Goal: Transaction & Acquisition: Book appointment/travel/reservation

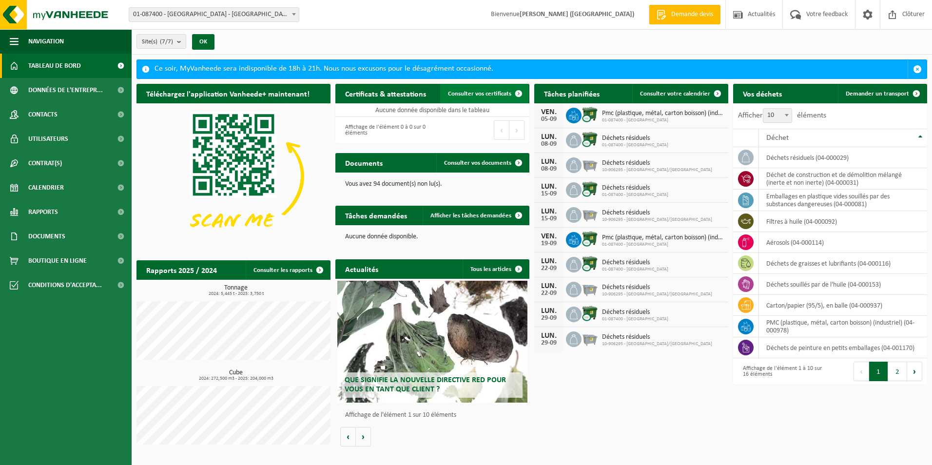
click at [494, 95] on span "Consulter vos certificats" at bounding box center [479, 94] width 63 height 6
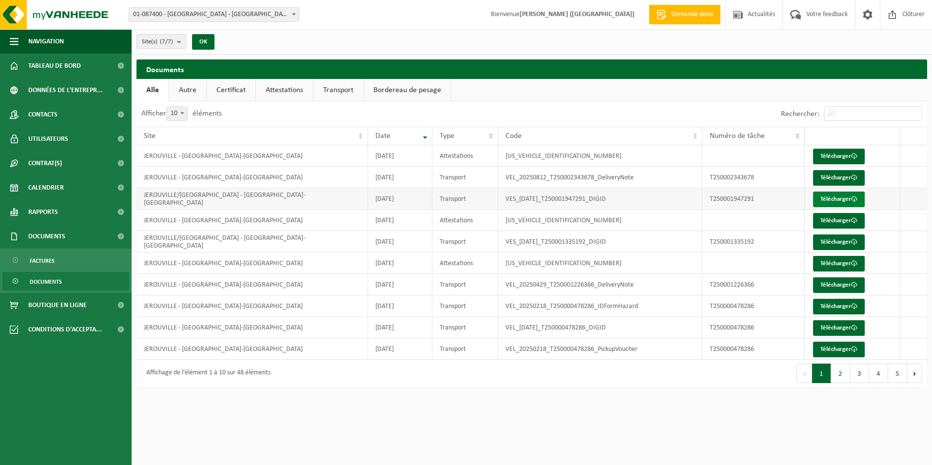
click at [830, 195] on link "Télécharger" at bounding box center [839, 200] width 52 height 16
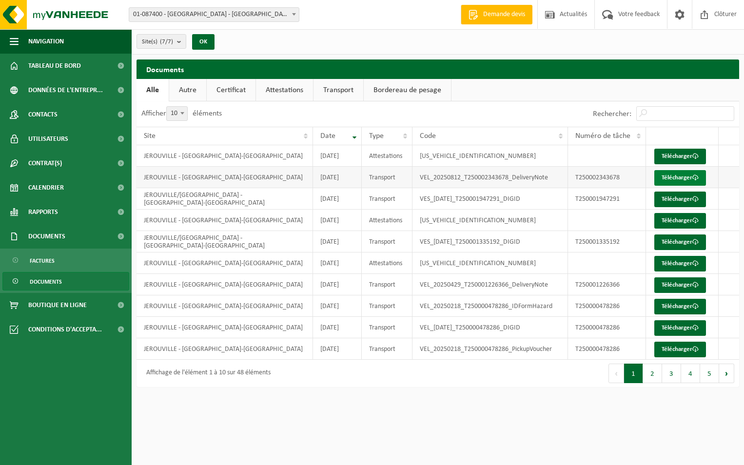
click at [678, 177] on link "Télécharger" at bounding box center [680, 178] width 52 height 16
click at [679, 158] on link "Télécharger" at bounding box center [680, 157] width 52 height 16
click at [665, 347] on link "Télécharger" at bounding box center [680, 350] width 52 height 16
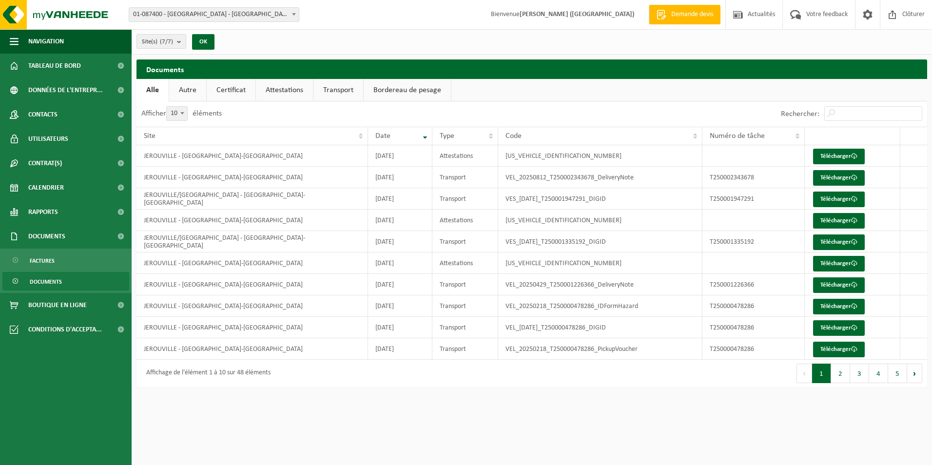
click at [404, 89] on link "Bordereau de pesage" at bounding box center [407, 90] width 87 height 22
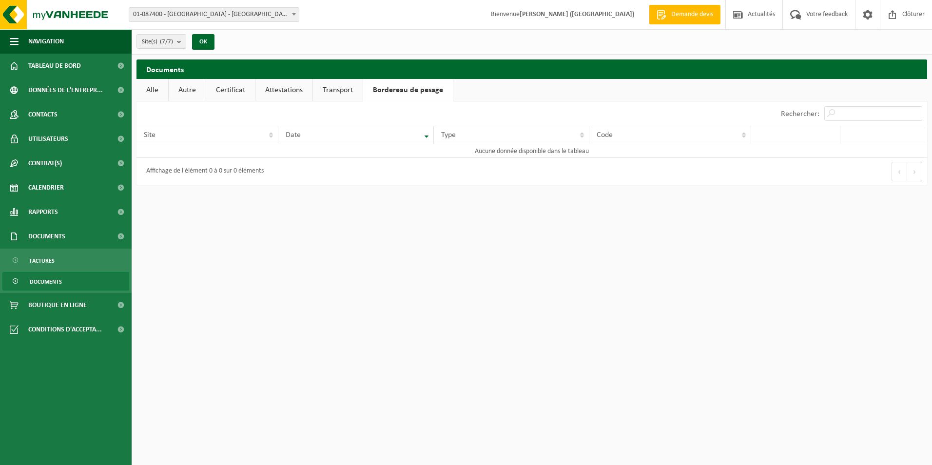
click at [330, 87] on link "Transport" at bounding box center [338, 90] width 50 height 22
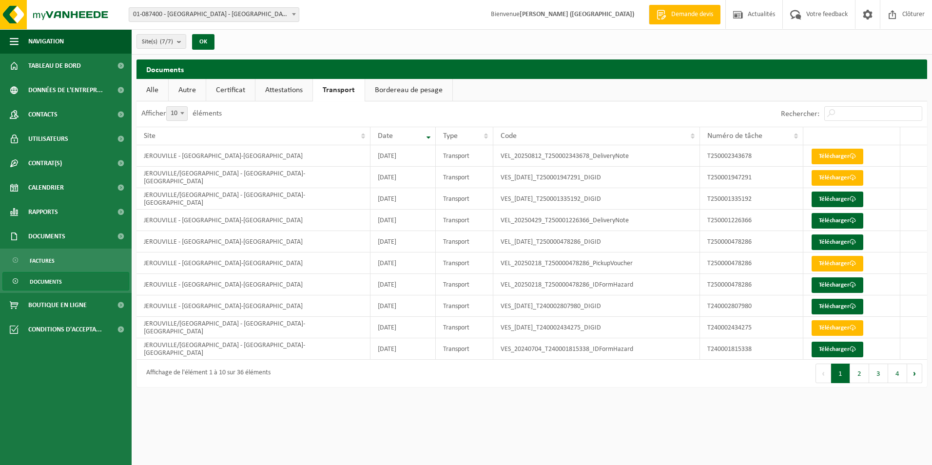
click at [290, 90] on link "Attestations" at bounding box center [284, 90] width 57 height 22
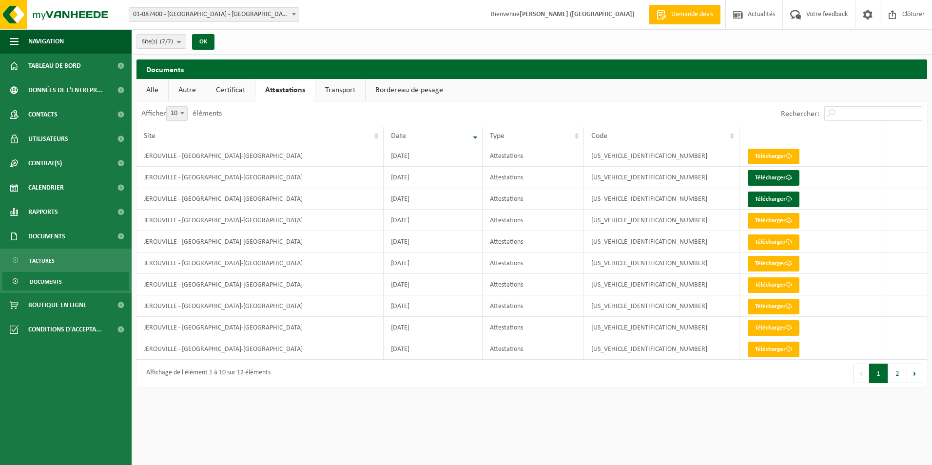
click at [241, 91] on link "Certificat" at bounding box center [230, 90] width 49 height 22
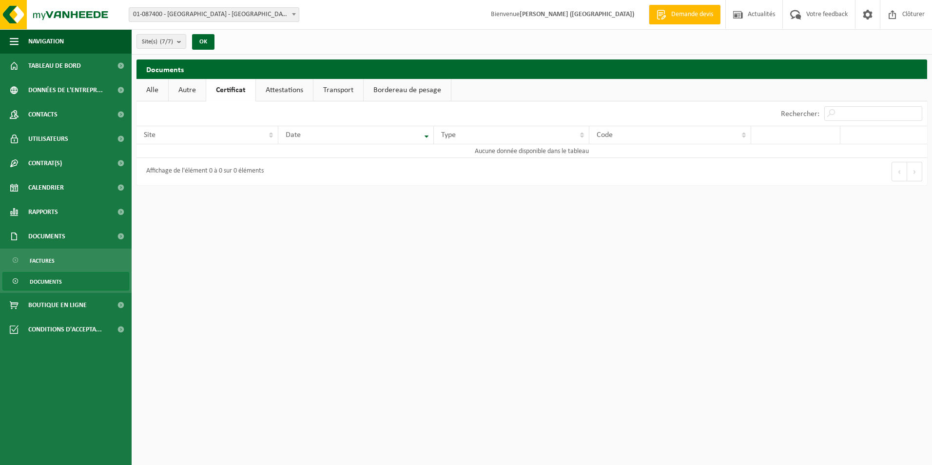
click at [190, 90] on link "Autre" at bounding box center [187, 90] width 37 height 22
click at [159, 89] on link "Alle" at bounding box center [153, 90] width 32 height 22
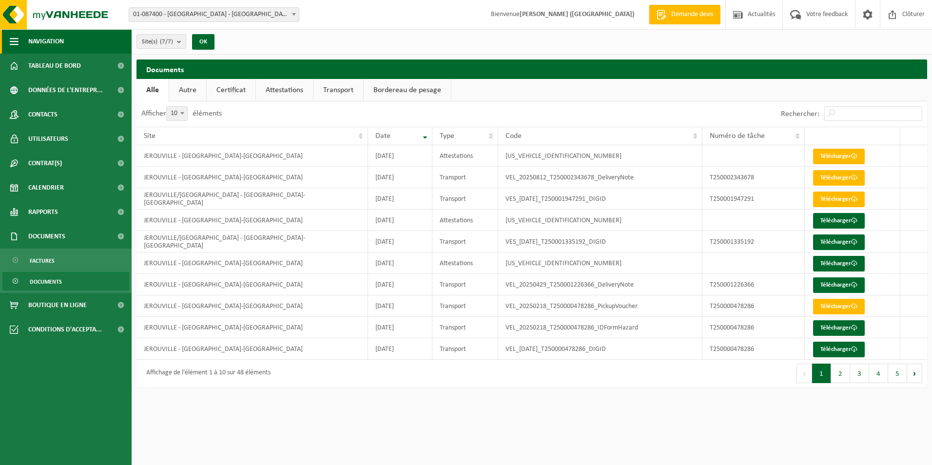
click at [64, 45] on span "Navigation" at bounding box center [46, 41] width 36 height 24
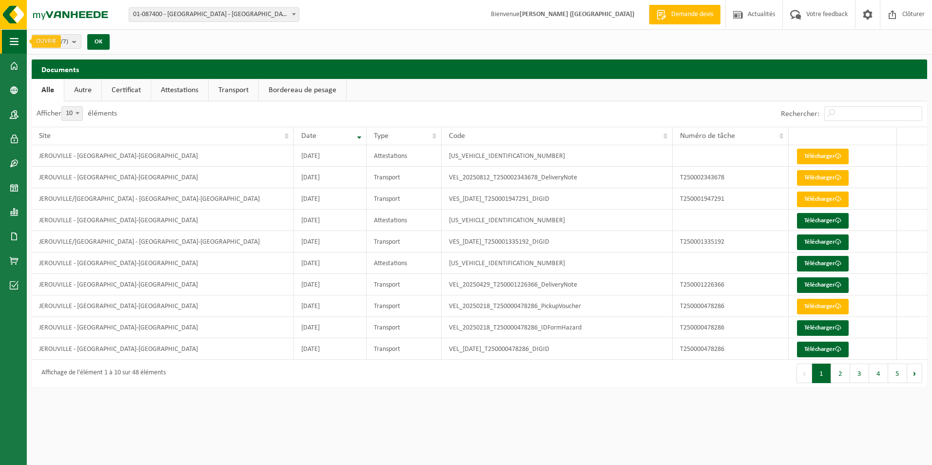
click at [13, 47] on span "button" at bounding box center [14, 41] width 9 height 24
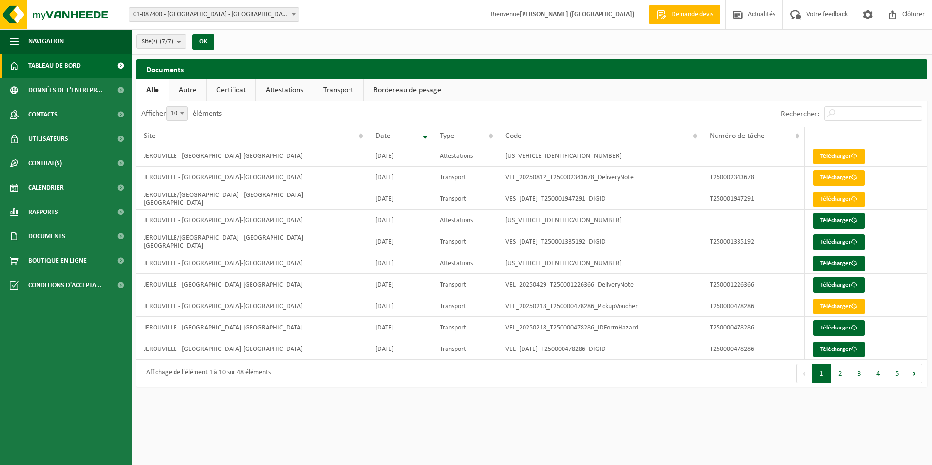
click at [60, 64] on span "Tableau de bord" at bounding box center [54, 66] width 53 height 24
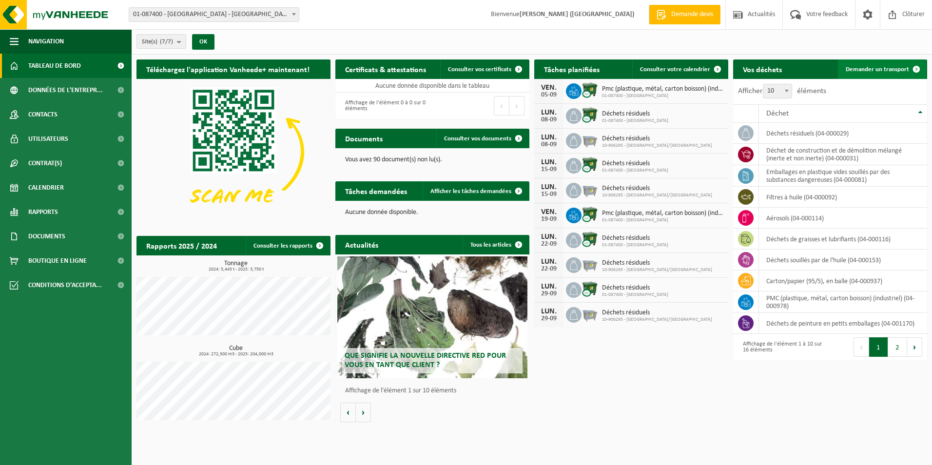
click at [889, 72] on span "Demander un transport" at bounding box center [877, 69] width 63 height 6
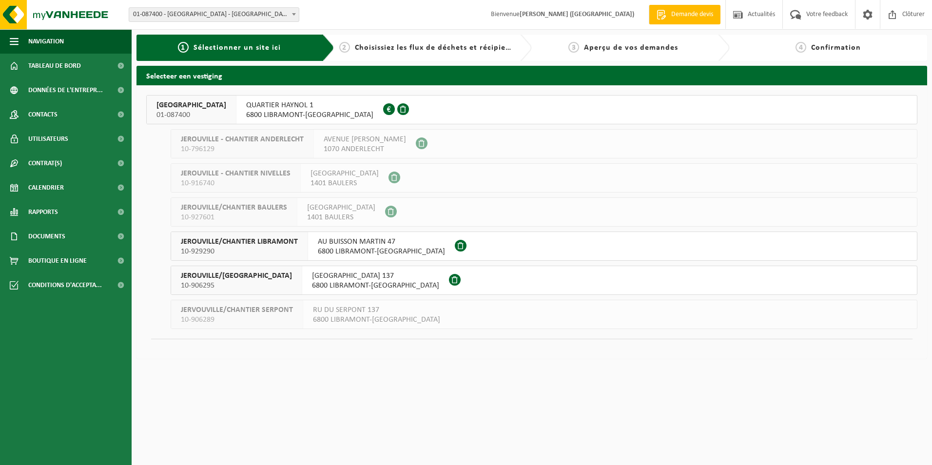
click at [260, 106] on span "QUARTIER HAYNOL 1" at bounding box center [309, 105] width 127 height 10
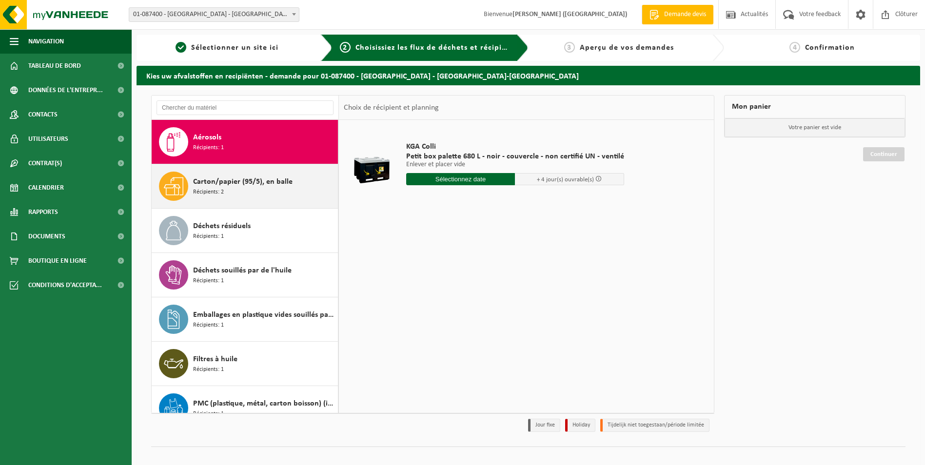
click at [221, 186] on span "Carton/papier (95/5), en balle" at bounding box center [242, 182] width 99 height 12
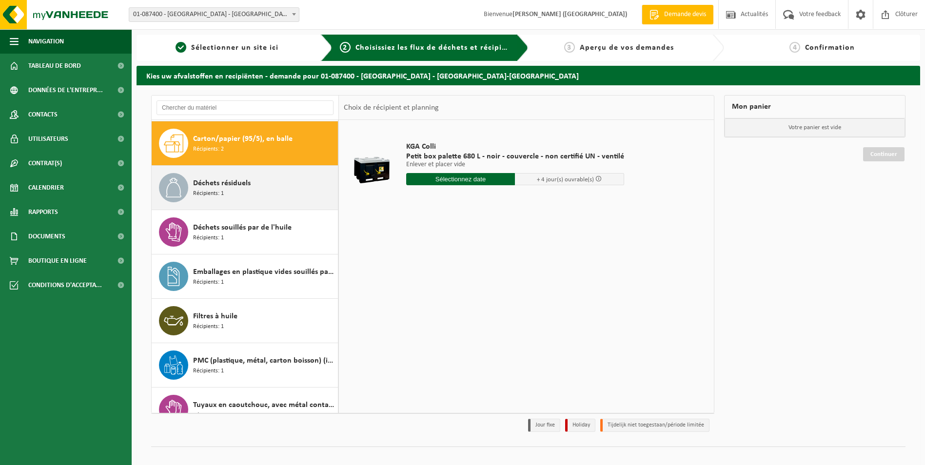
scroll to position [44, 0]
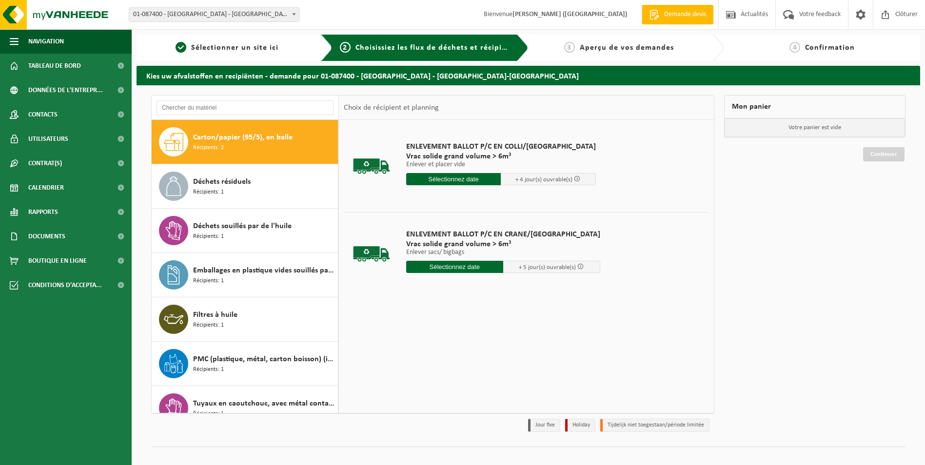
click at [451, 179] on input "text" at bounding box center [453, 179] width 95 height 12
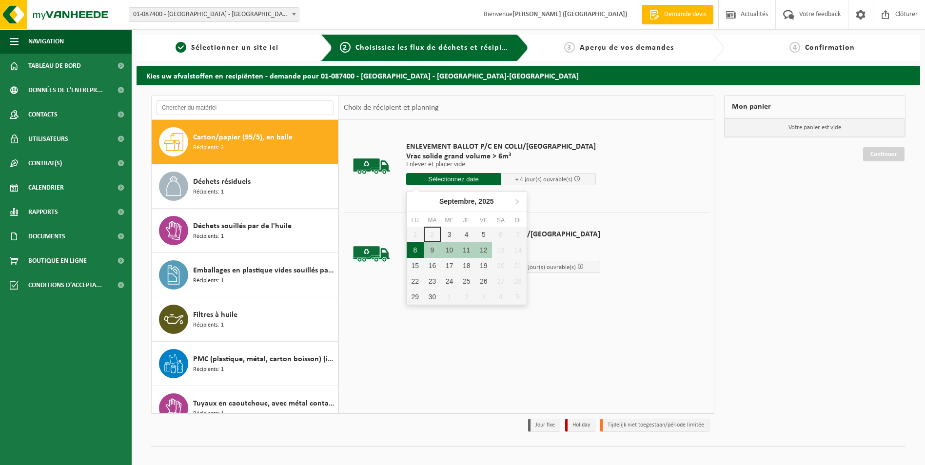
click at [420, 251] on div "8" at bounding box center [415, 250] width 17 height 16
type input "à partir de 2025-09-08"
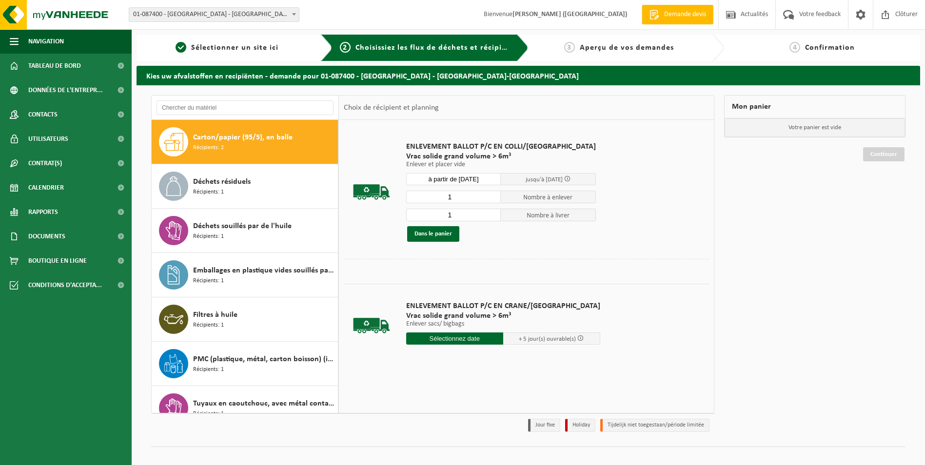
click at [444, 198] on input "1" at bounding box center [453, 197] width 95 height 13
click at [698, 202] on td "ENLEVEMENT BALLOT P/C EN COLLI/JEROUVILLE Vrac solide grand volume > 6m³ Enleve…" at bounding box center [554, 192] width 311 height 134
click at [832, 287] on div "Mon panier Votre panier est vide Continuer" at bounding box center [814, 266] width 191 height 342
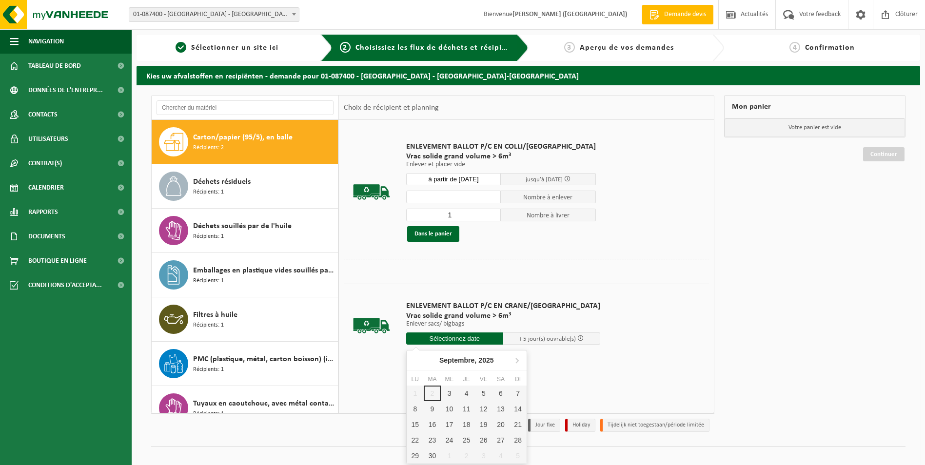
click at [440, 336] on input "text" at bounding box center [454, 339] width 97 height 12
click at [632, 311] on td "ENLEVEMENT BALLOT P/C EN CRANE/JEROUVILLE Vrac solide grand volume > 6m³ Enleve…" at bounding box center [554, 325] width 311 height 83
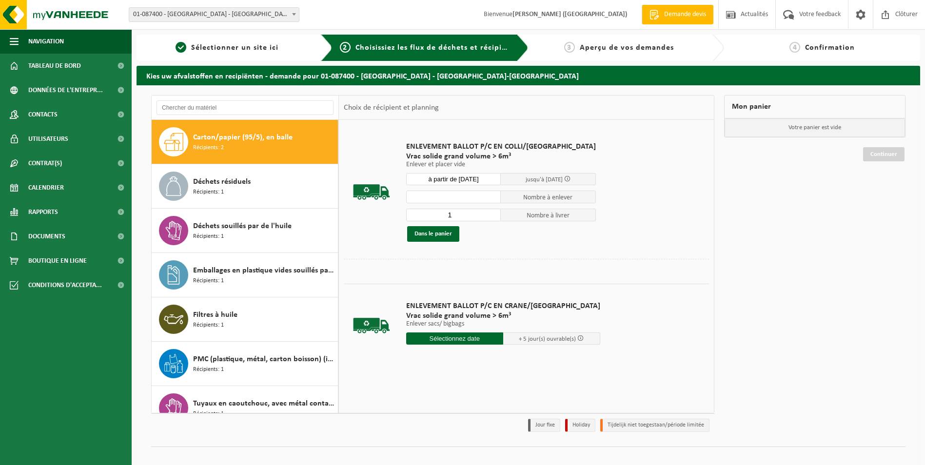
click at [206, 146] on span "Récipients: 2" at bounding box center [208, 147] width 31 height 9
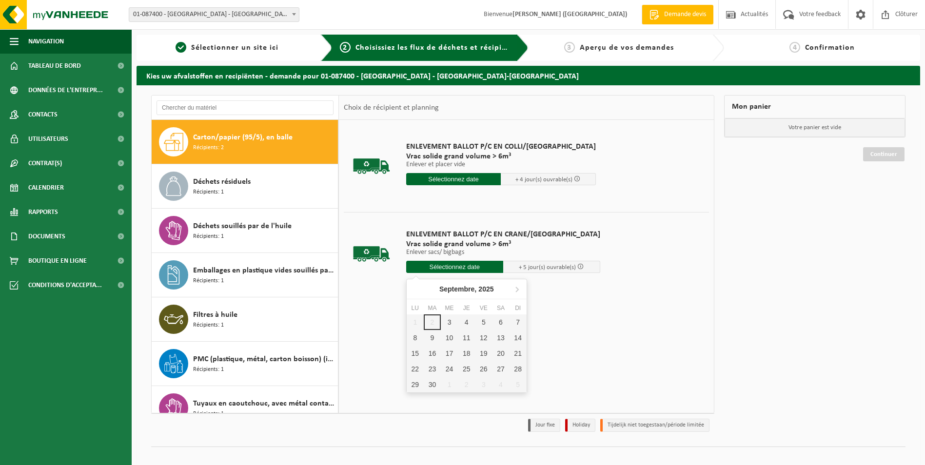
click at [445, 261] on input "text" at bounding box center [454, 267] width 97 height 12
click at [416, 339] on div "8" at bounding box center [415, 338] width 17 height 16
type input "à partir de 2025-09-08"
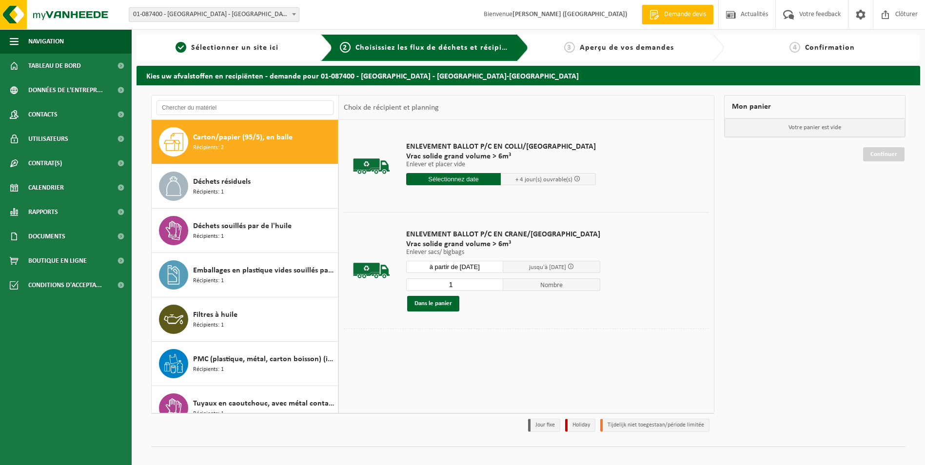
click at [455, 282] on input "1" at bounding box center [454, 284] width 97 height 13
type input "10"
click at [437, 302] on button "Dans le panier" at bounding box center [433, 304] width 52 height 16
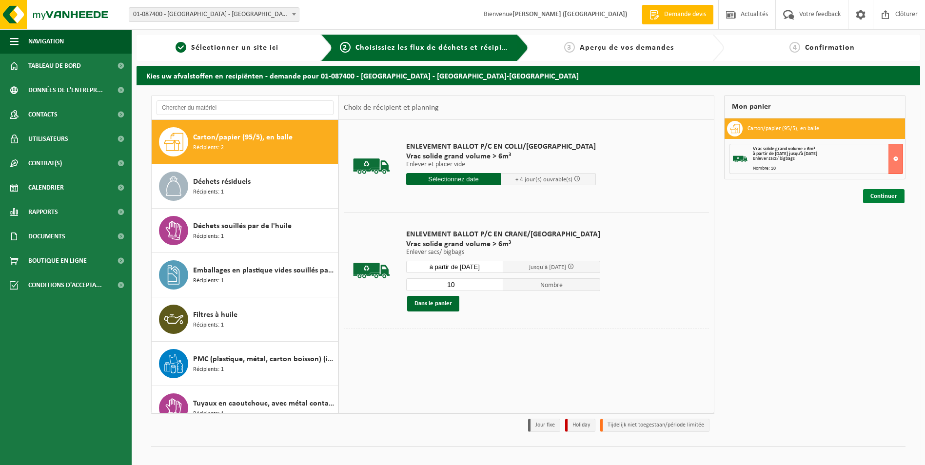
click at [885, 197] on link "Continuer" at bounding box center [883, 196] width 41 height 14
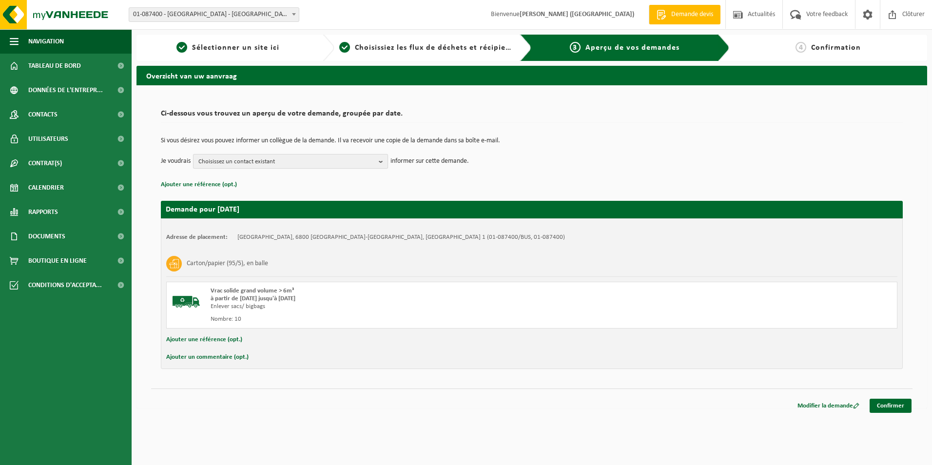
click at [346, 162] on span "Choisissez un contact existant" at bounding box center [286, 162] width 177 height 15
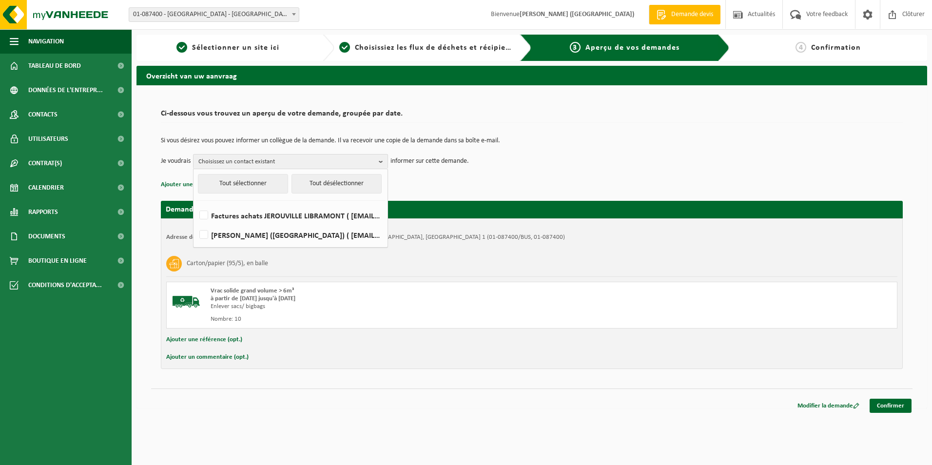
click at [530, 183] on p "Ajouter une référence (opt.)" at bounding box center [532, 184] width 742 height 13
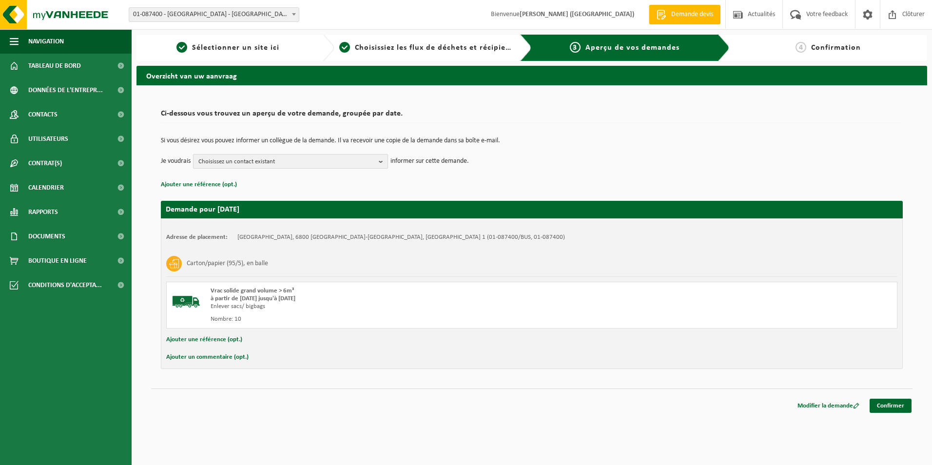
click at [272, 160] on span "Choisissez un contact existant" at bounding box center [286, 162] width 177 height 15
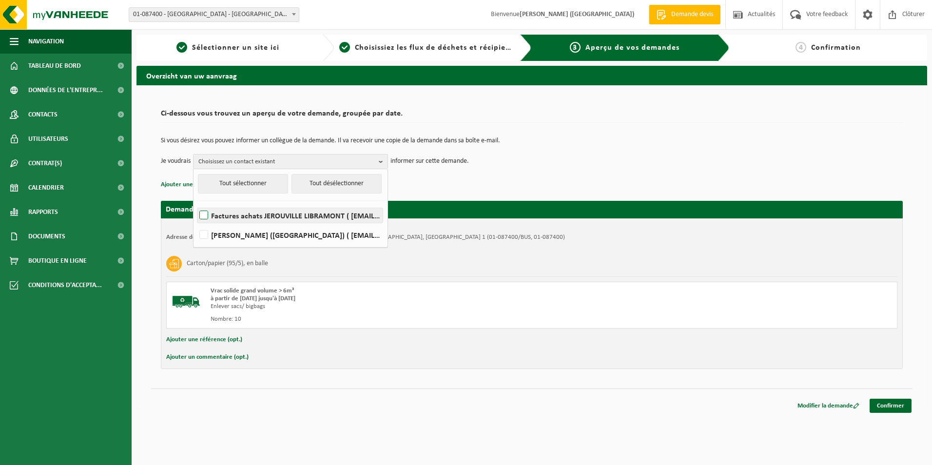
click at [217, 217] on label "Factures achats JEROUVILLE LIBRAMONT ( facture.achat@jerouville.odoo.com )" at bounding box center [290, 215] width 185 height 15
click at [196, 203] on input "Factures achats JEROUVILLE LIBRAMONT ( facture.achat@jerouville.odoo.com )" at bounding box center [196, 203] width 0 height 0
click at [204, 214] on label "Factures achats JEROUVILLE LIBRAMONT ( facture.achat@jerouville.odoo.com )" at bounding box center [290, 215] width 185 height 15
click at [196, 203] on input "Factures achats JEROUVILLE LIBRAMONT ( facture.achat@jerouville.odoo.com )" at bounding box center [196, 203] width 0 height 0
click at [207, 216] on label "Factures achats JEROUVILLE LIBRAMONT ( facture.achat@jerouville.odoo.com )" at bounding box center [290, 215] width 185 height 15
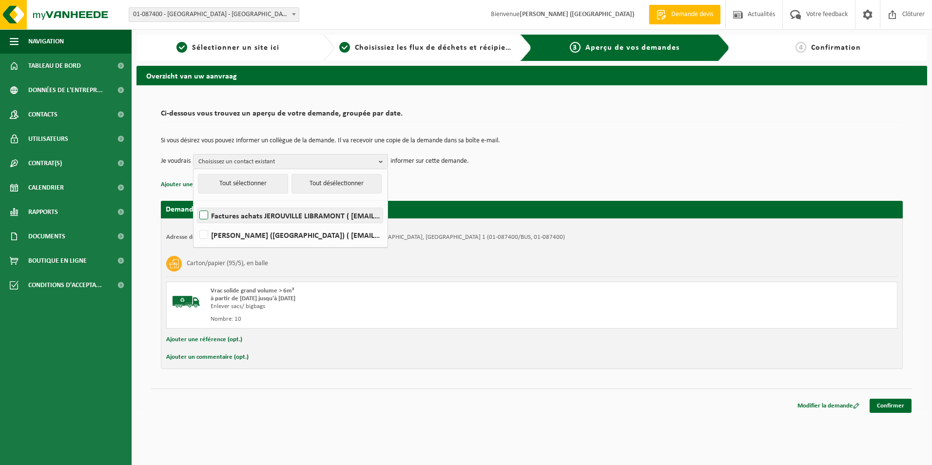
click at [196, 203] on input "Factures achats JEROUVILLE LIBRAMONT ( facture.achat@jerouville.odoo.com )" at bounding box center [196, 203] width 0 height 0
checkbox input "true"
click at [588, 190] on p "Ajouter une référence (opt.)" at bounding box center [532, 184] width 742 height 13
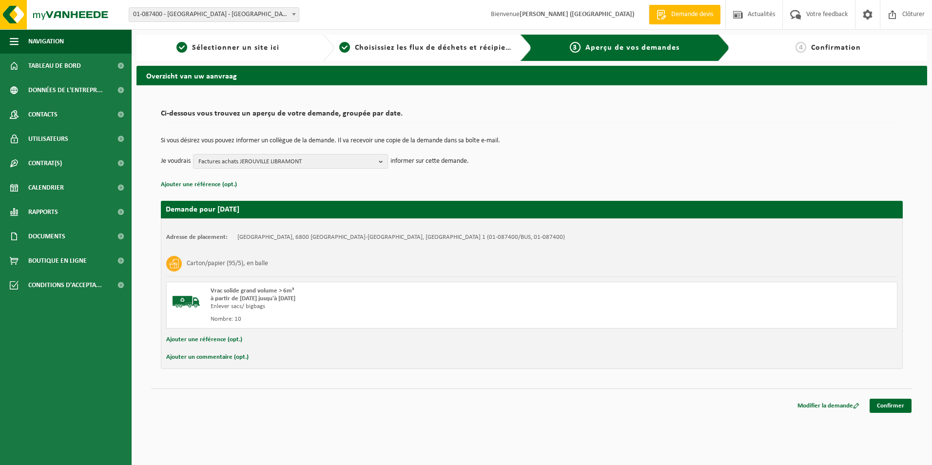
click at [219, 358] on button "Ajouter un commentaire (opt.)" at bounding box center [207, 357] width 82 height 13
click at [261, 361] on input "text" at bounding box center [547, 358] width 681 height 15
type input "Pouvez-vous venir avec un camion-grue ?"
click at [893, 410] on link "Confirmer" at bounding box center [891, 408] width 42 height 14
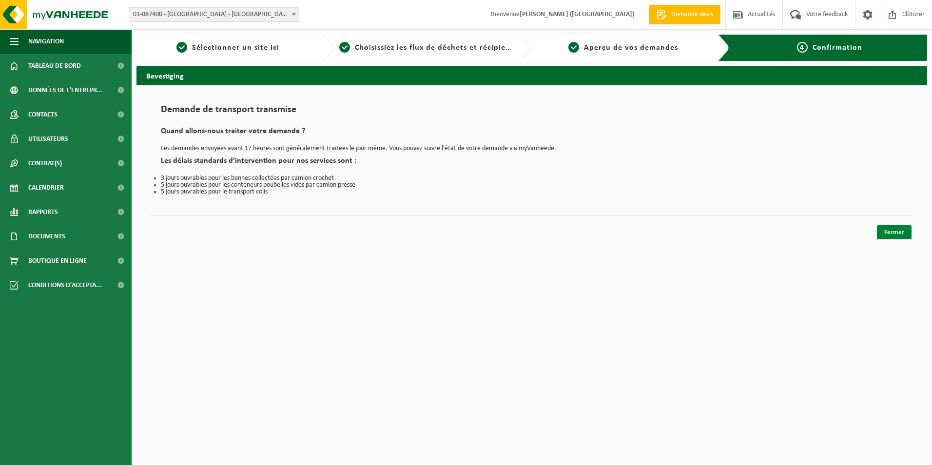
click at [896, 234] on link "Fermer" at bounding box center [894, 232] width 35 height 14
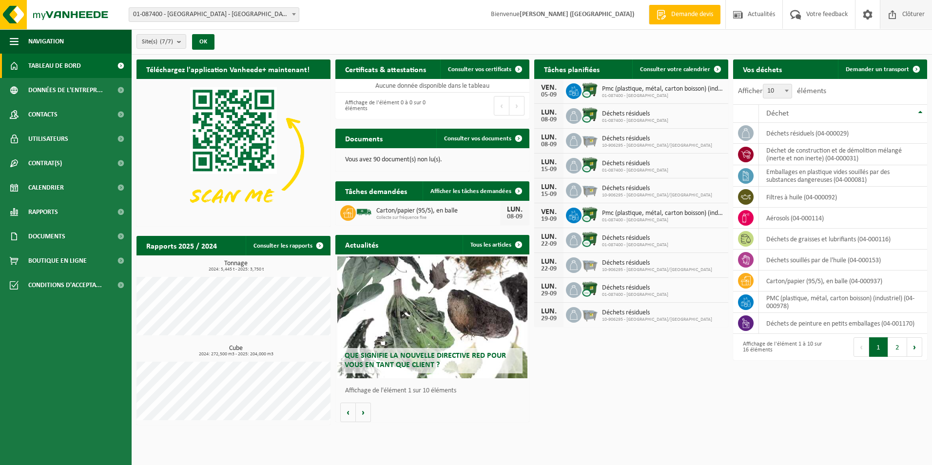
click at [925, 17] on span "Clôturer" at bounding box center [913, 14] width 27 height 29
